Goal: Information Seeking & Learning: Learn about a topic

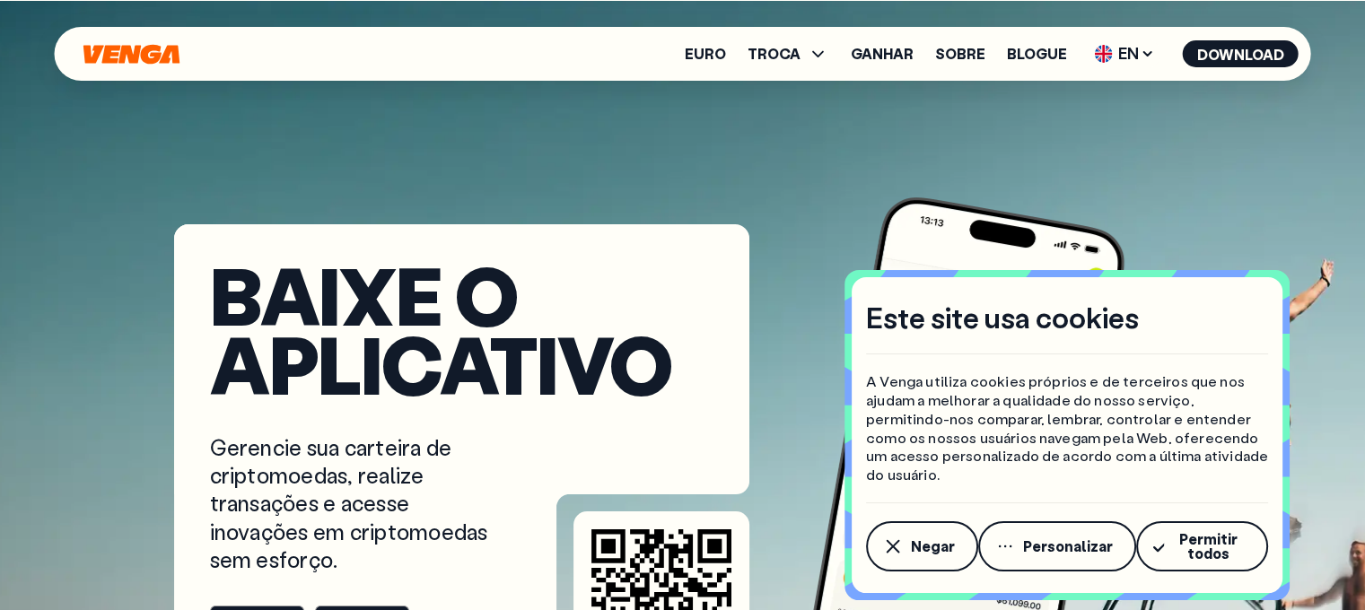
click at [1169, 200] on div "Baixe o aplicativo Gerencie sua carteira de criptomoedas, realize transações e …" at bounding box center [683, 358] width 1250 height 717
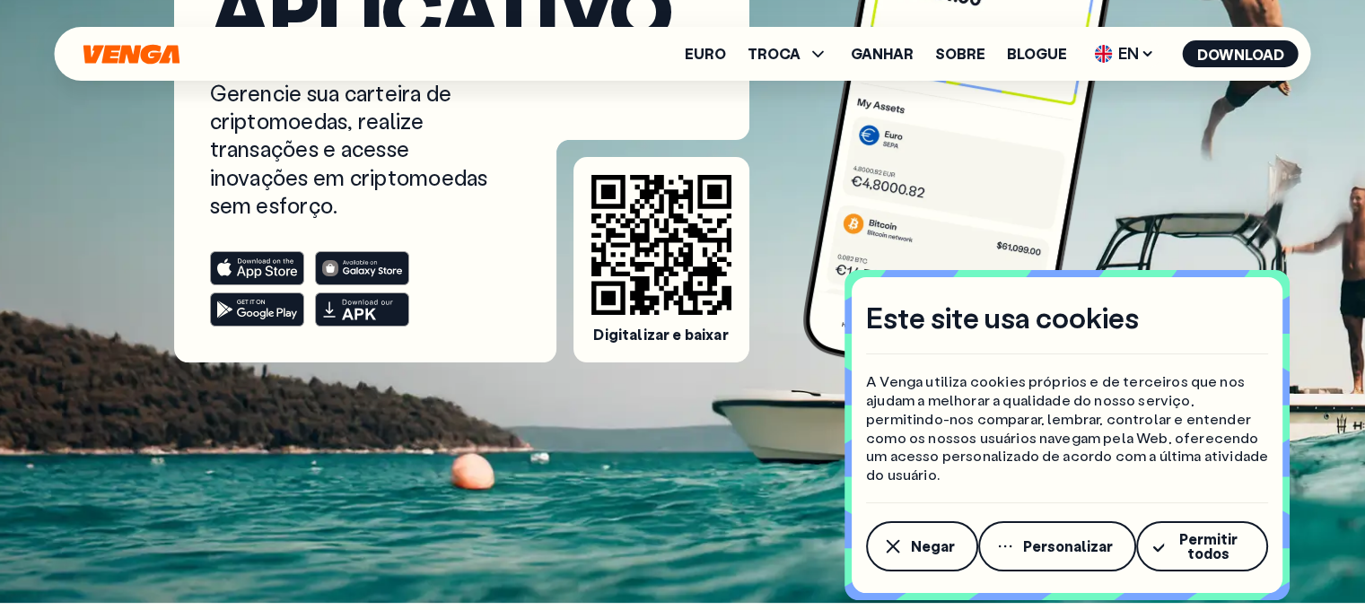
scroll to position [359, 0]
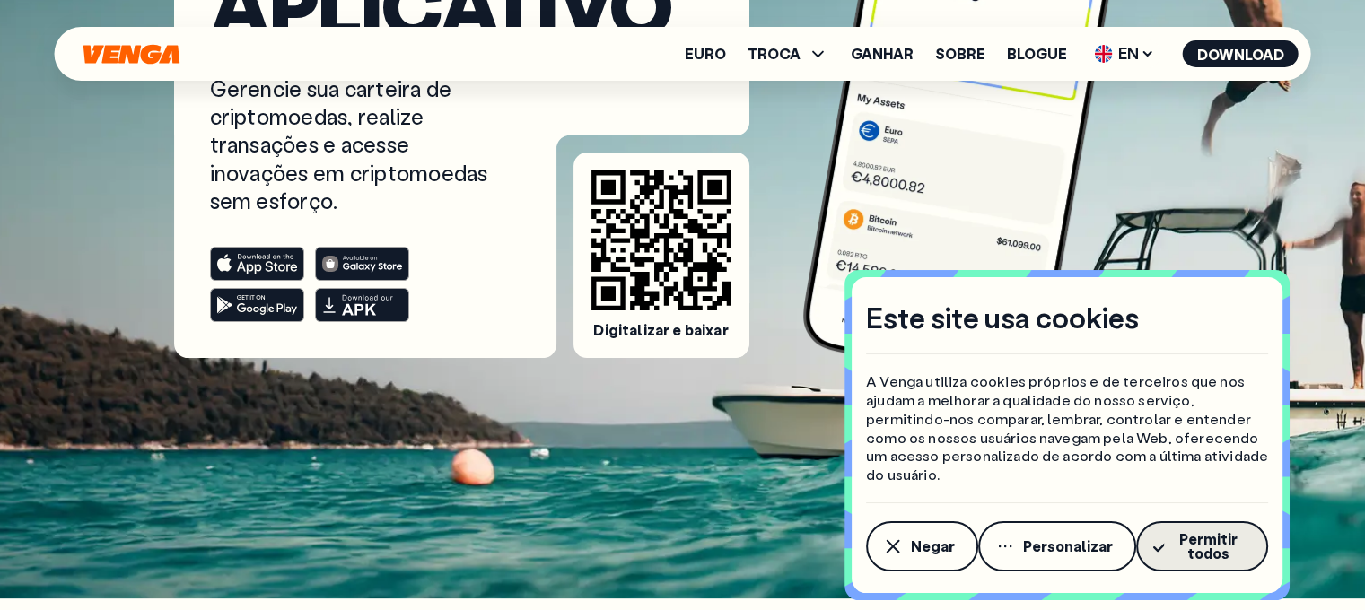
click at [1198, 537] on font "Permitir todos" at bounding box center [1208, 546] width 58 height 33
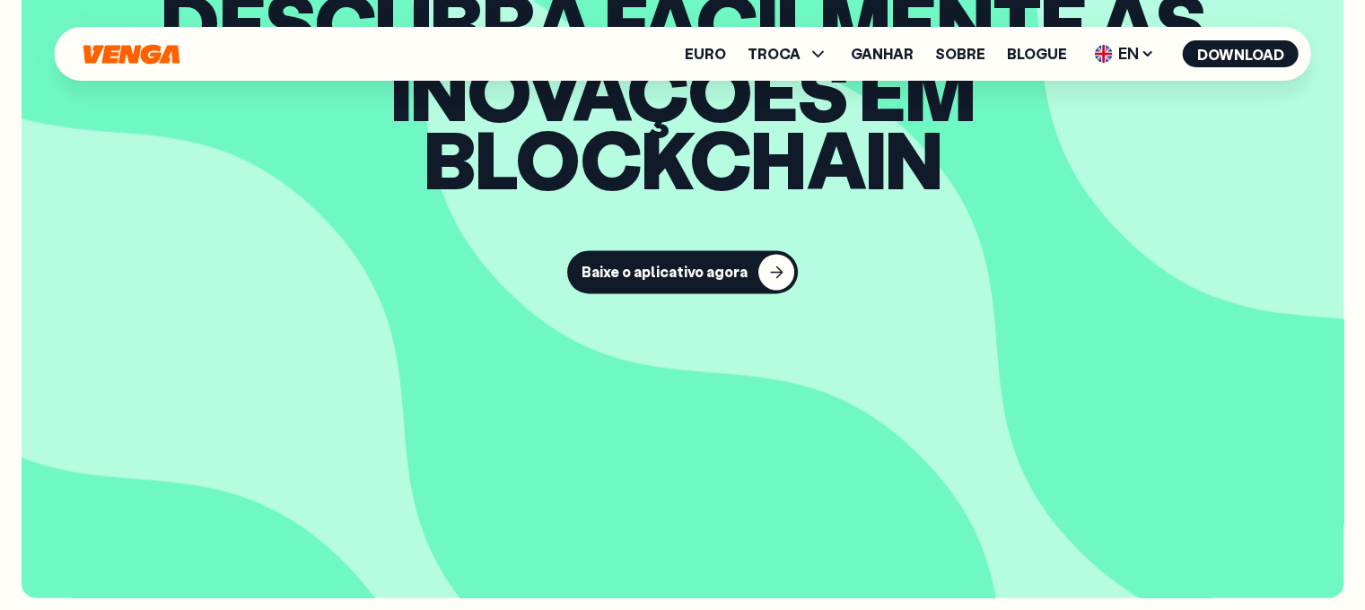
scroll to position [2585, 0]
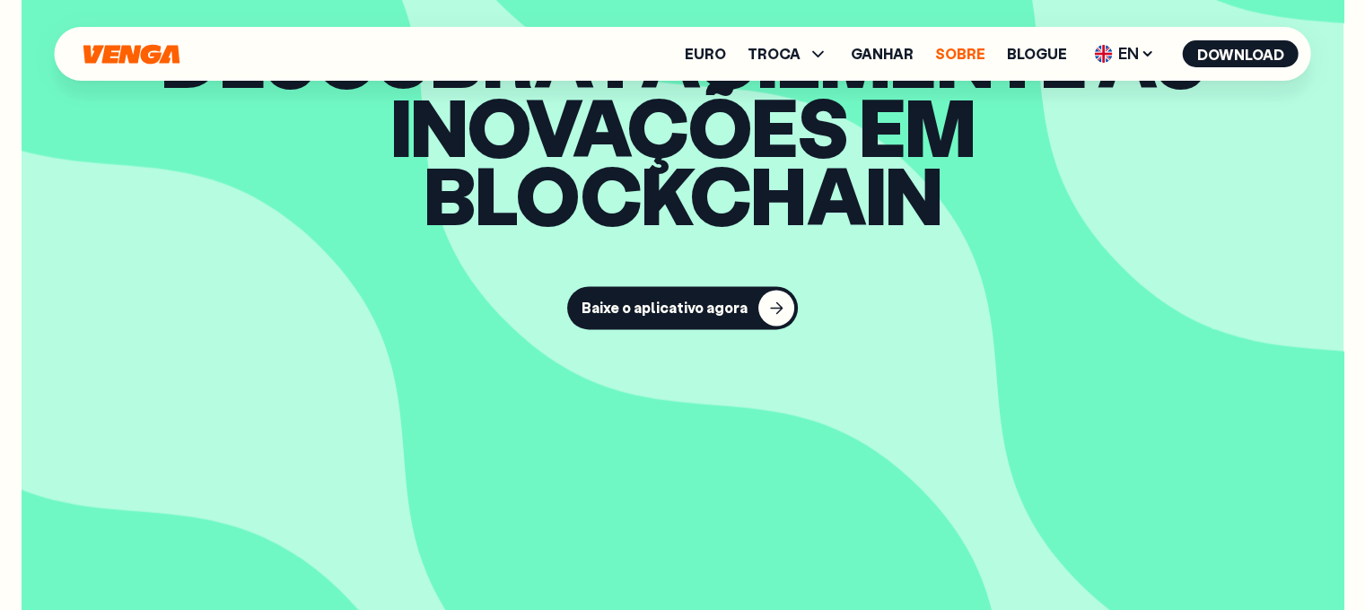
click at [965, 49] on font "Sobre" at bounding box center [960, 53] width 50 height 19
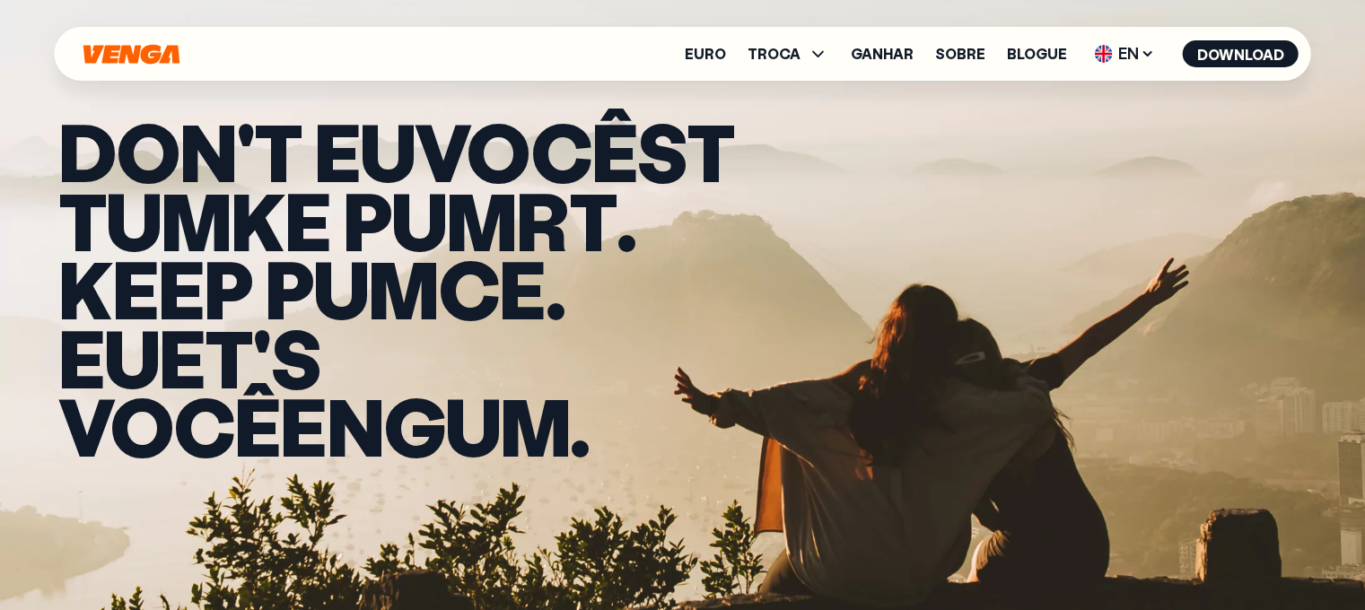
click at [619, 49] on div "Euro TROCA Comprar Vender Trocar Intercâmbio Ganhar Sobre Blogue EN Inglês - EN…" at bounding box center [683, 54] width 1257 height 54
click at [621, 57] on div "Euro TROCA Comprar Vender Trocar Intercâmbio Ganhar Sobre Blogue EN Inglês - EN…" at bounding box center [683, 54] width 1257 height 54
click at [600, 67] on div "Euro TROCA Comprar Vender Trocar Intercâmbio Ganhar Sobre Blogue EN Inglês - EN…" at bounding box center [683, 54] width 1257 height 54
click at [941, 275] on div "D O N ' t eu você s t t um k e p um r t . K e e p p um c e . eu e t ' s você e …" at bounding box center [683, 288] width 1293 height 577
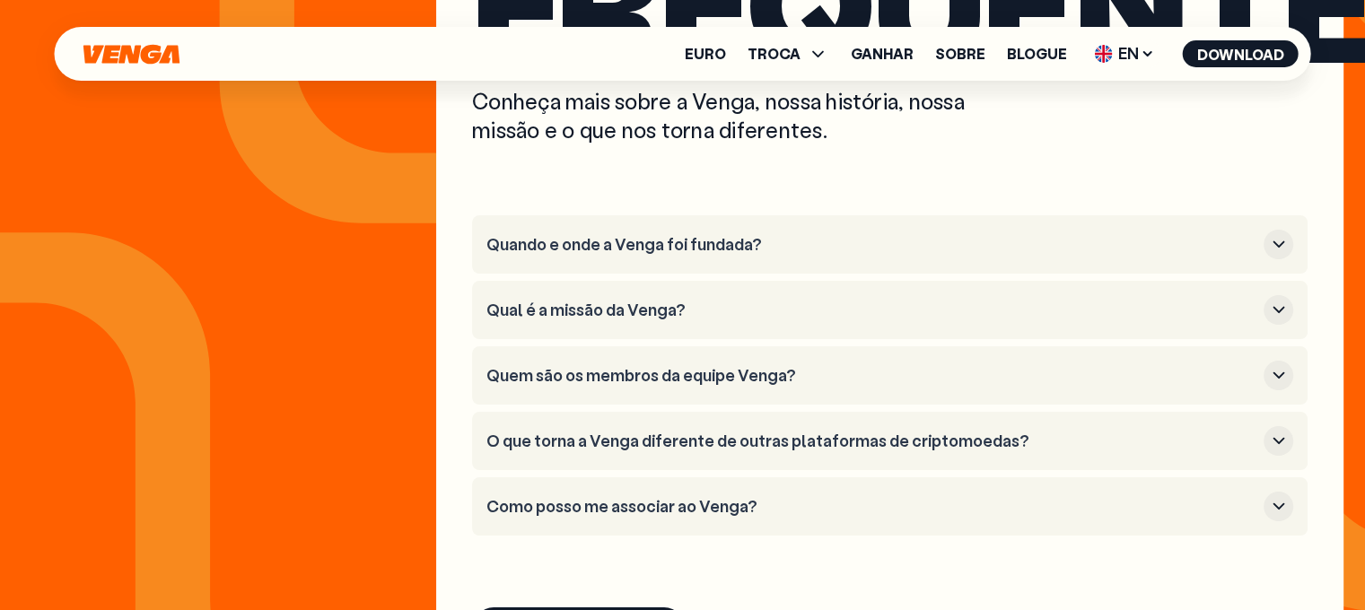
scroll to position [6894, 0]
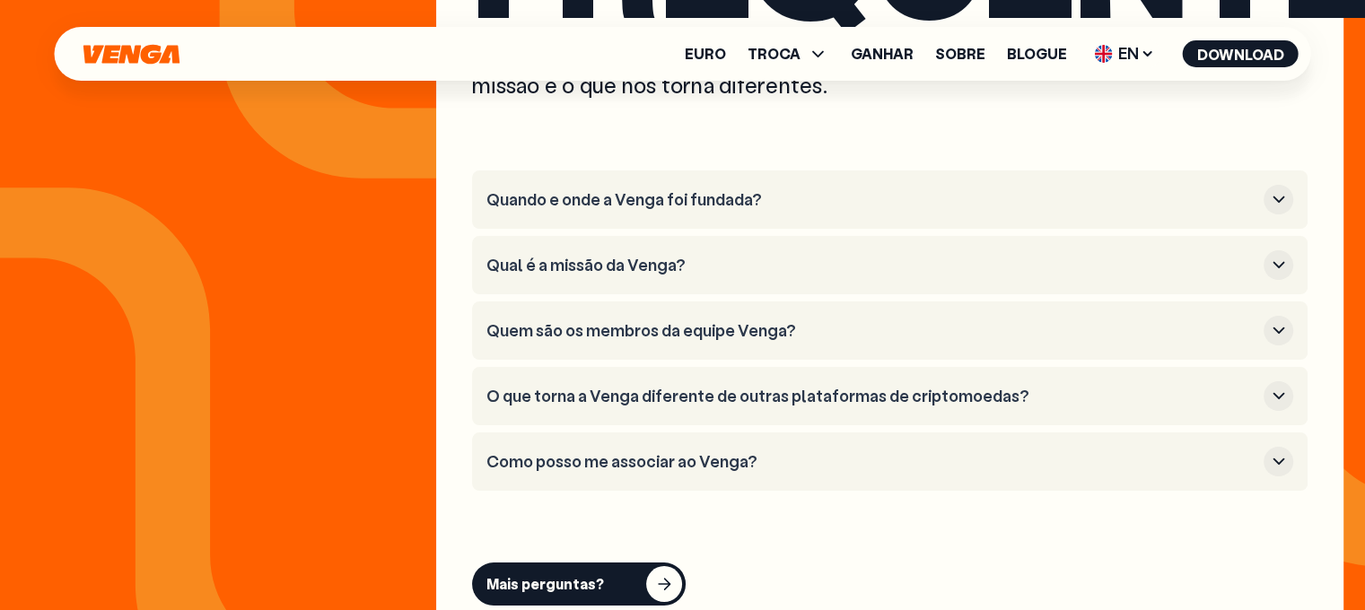
click at [844, 210] on h3 "Quando e onde a Venga foi fundada?" at bounding box center [872, 200] width 770 height 20
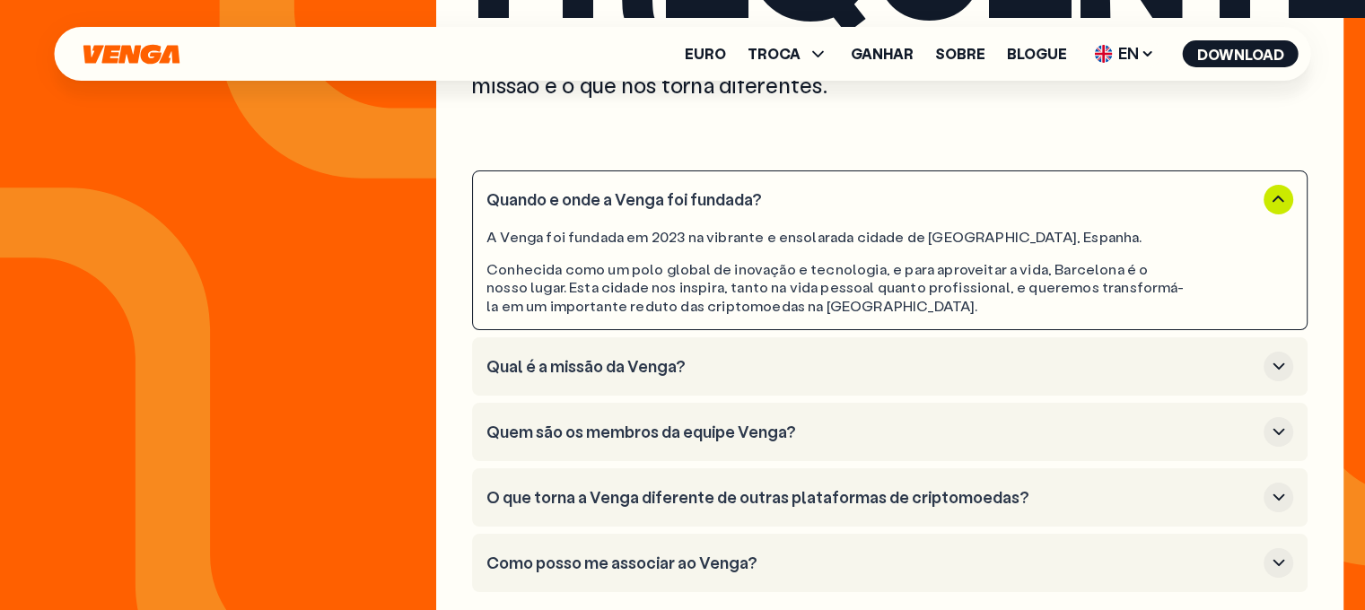
drag, startPoint x: 844, startPoint y: 237, endPoint x: 847, endPoint y: 399, distance: 161.6
click at [847, 399] on ul "Quando e onde a Venga foi fundada? A [GEOGRAPHIC_DATA] foi fundada em 2023 na v…" at bounding box center [890, 382] width 836 height 422
click at [847, 377] on h3 "Qual é a missão da Venga?" at bounding box center [872, 367] width 770 height 20
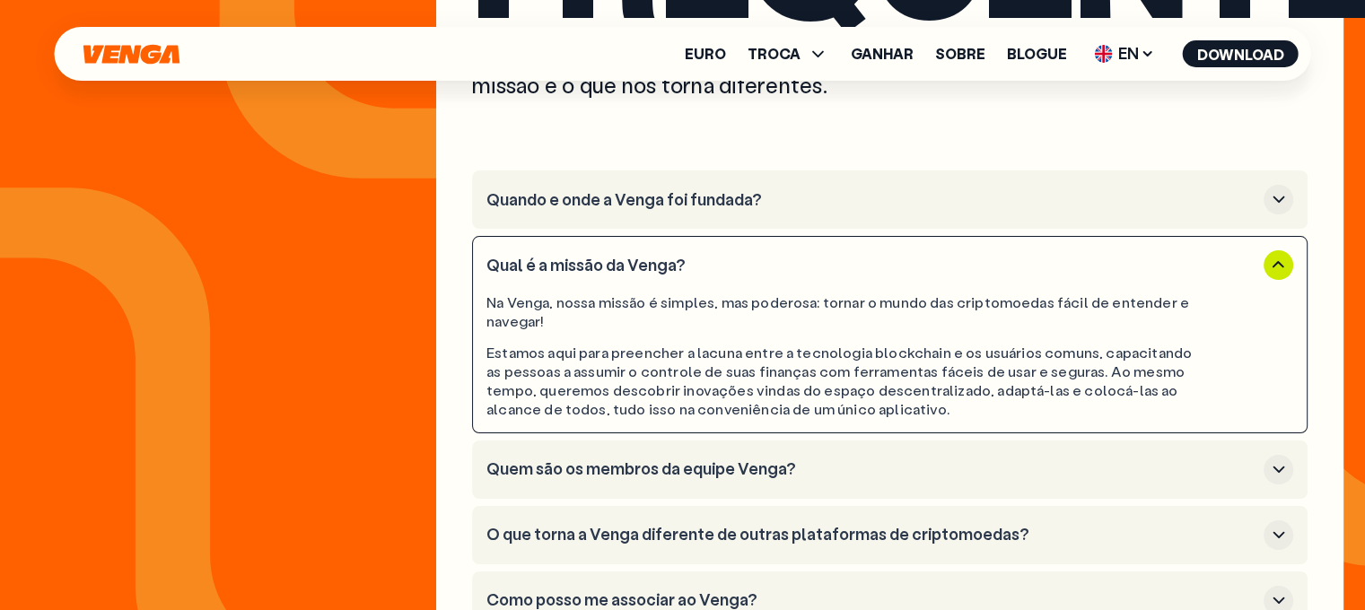
click at [841, 399] on font "Estamos aqui para preencher a lacuna entre a tecnologia blockchain e os usuário…" at bounding box center [840, 380] width 706 height 75
click at [776, 276] on h3 "Qual é a missão da Venga?" at bounding box center [872, 266] width 770 height 20
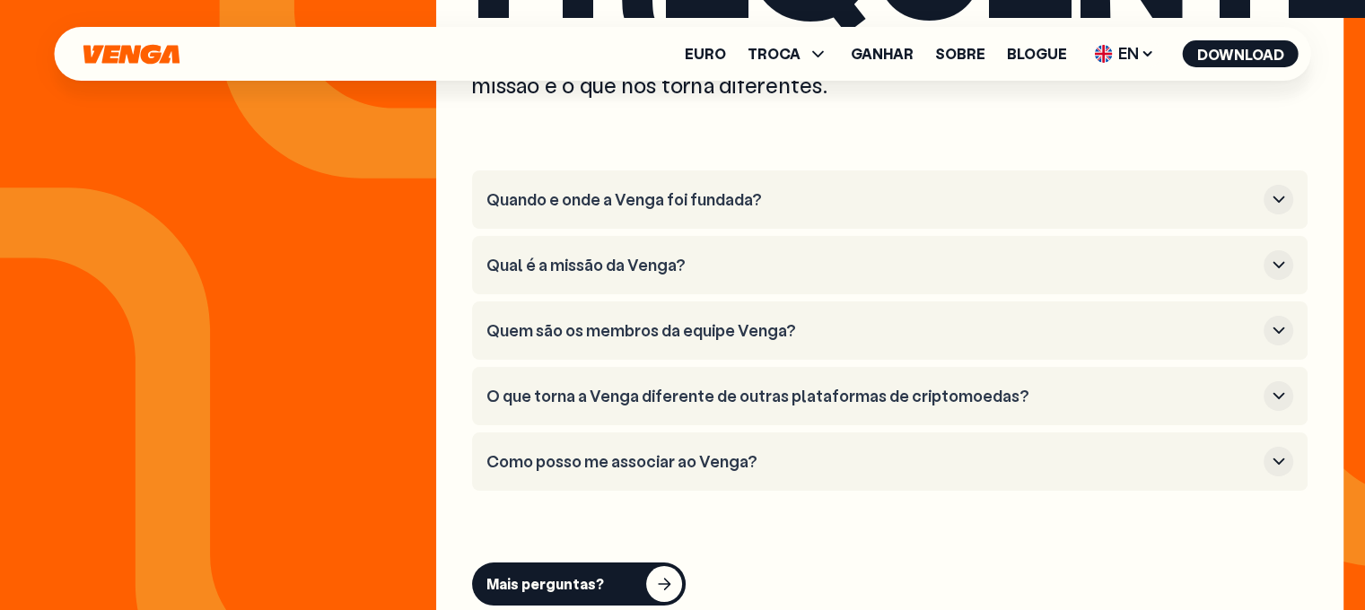
click at [742, 346] on button "Quem são os membros da equipe Venga?" at bounding box center [890, 331] width 807 height 30
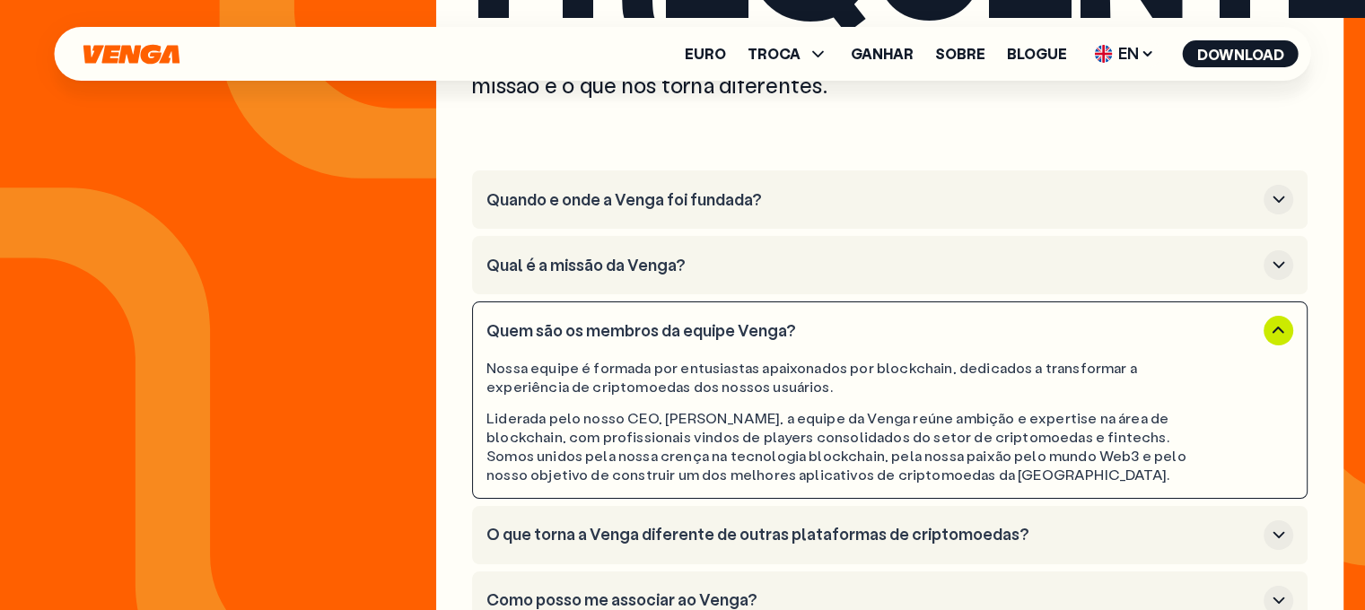
click at [746, 346] on button "Quem são os membros da equipe Venga?" at bounding box center [890, 331] width 807 height 30
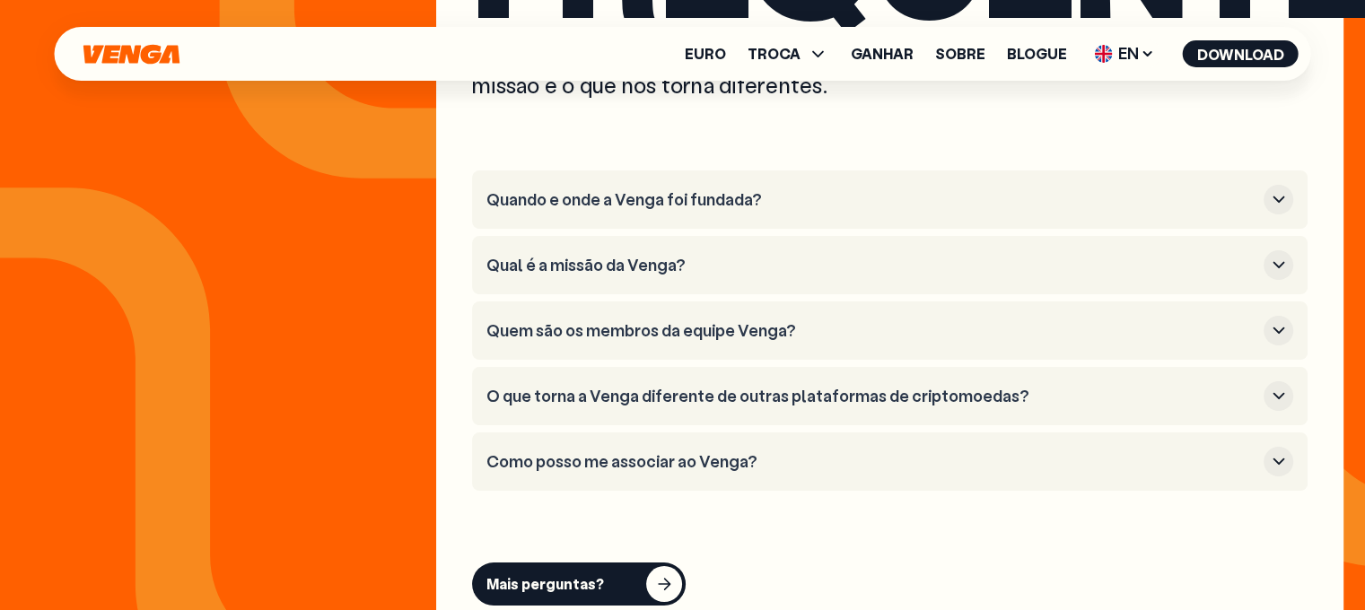
click at [886, 407] on font "O que torna a Venga diferente de outras plataformas de criptomoedas?" at bounding box center [758, 396] width 543 height 22
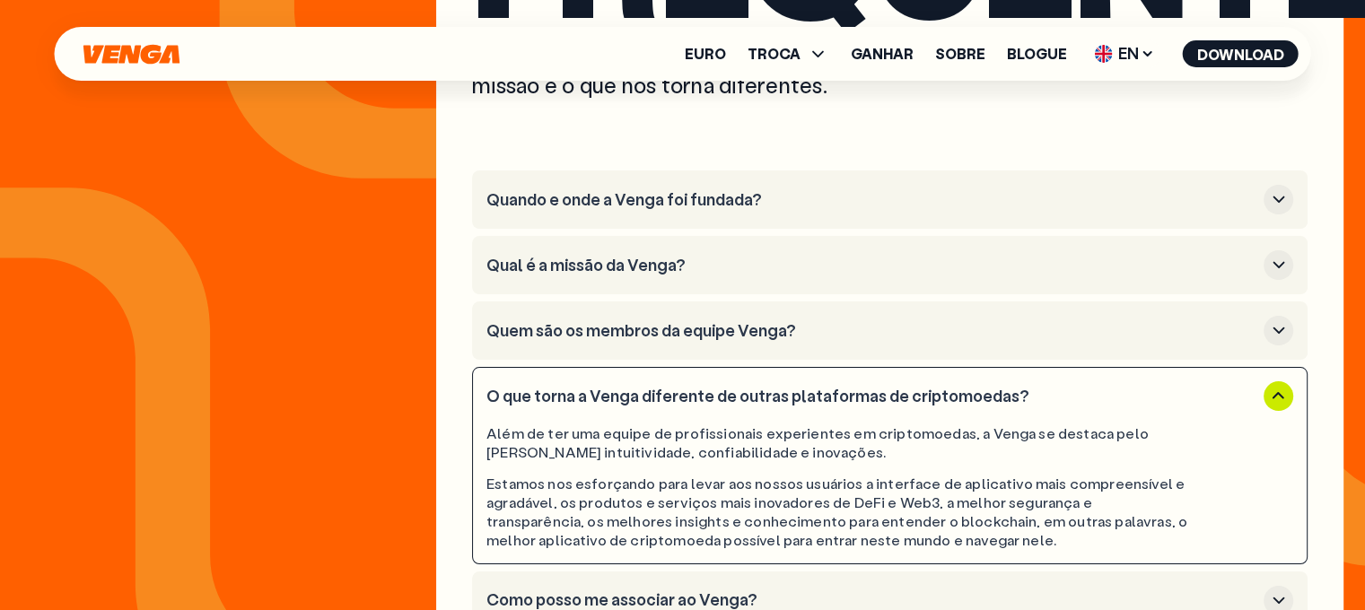
click at [886, 407] on font "O que torna a Venga diferente de outras plataformas de criptomoedas?" at bounding box center [758, 396] width 543 height 22
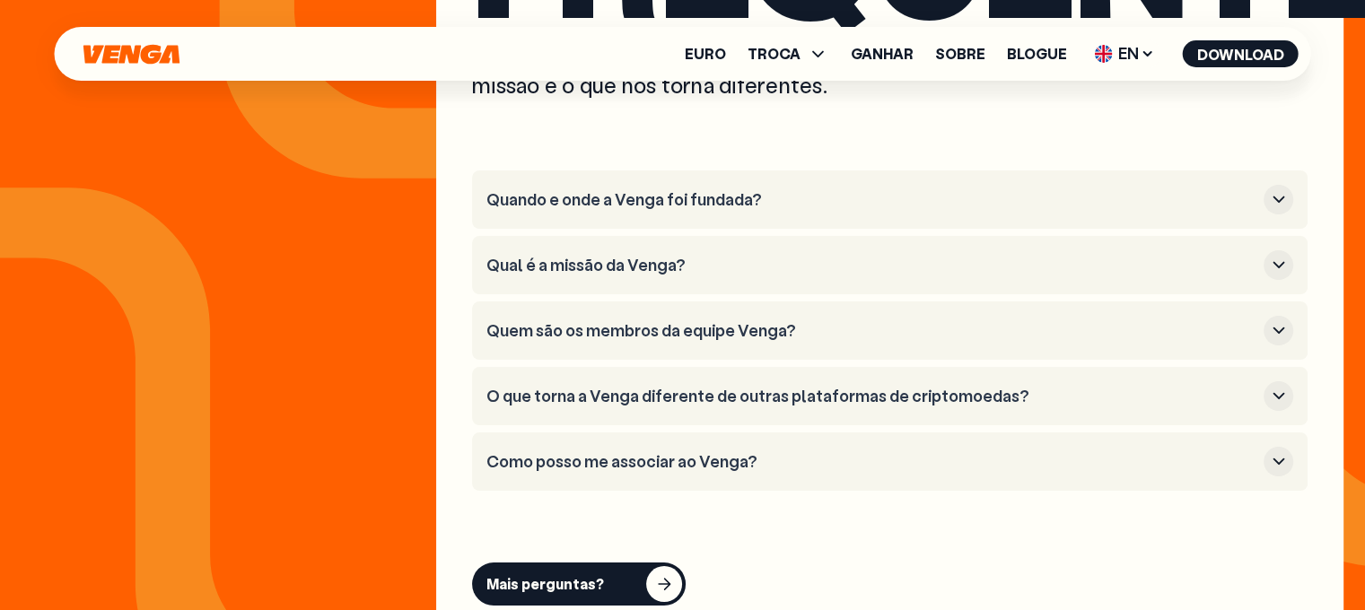
click at [807, 477] on button "Como posso me associar ao Venga?" at bounding box center [890, 462] width 807 height 30
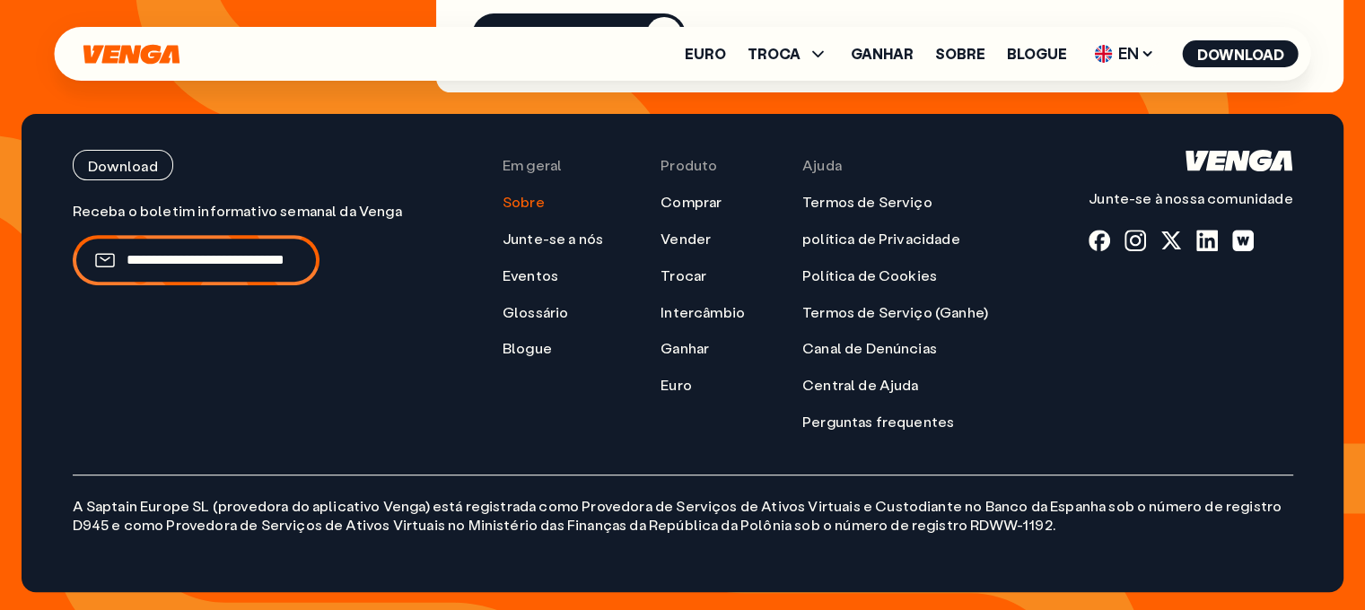
scroll to position [7534, 0]
